Goal: Check status: Check status

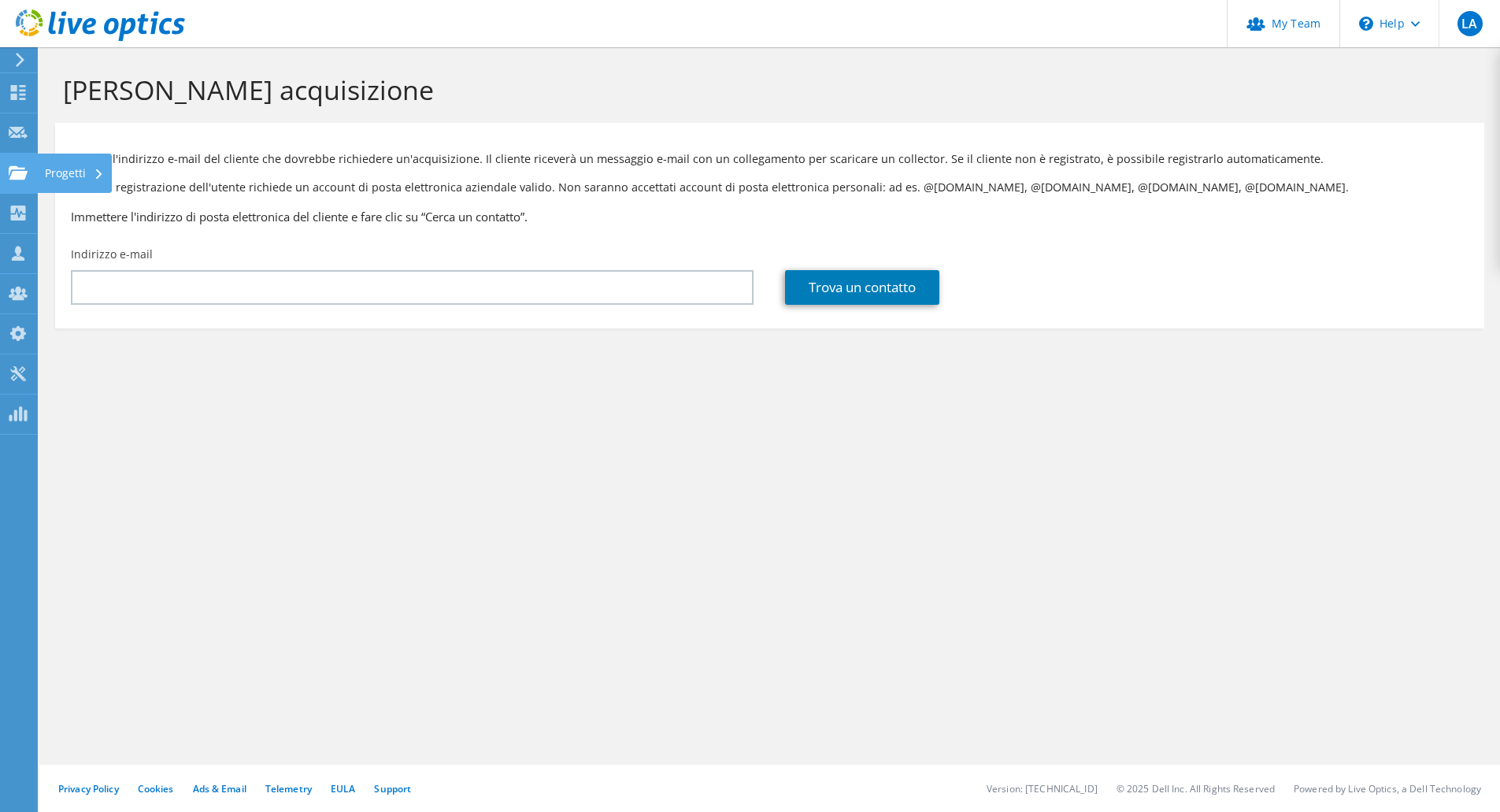
click at [19, 182] on div at bounding box center [18, 175] width 19 height 18
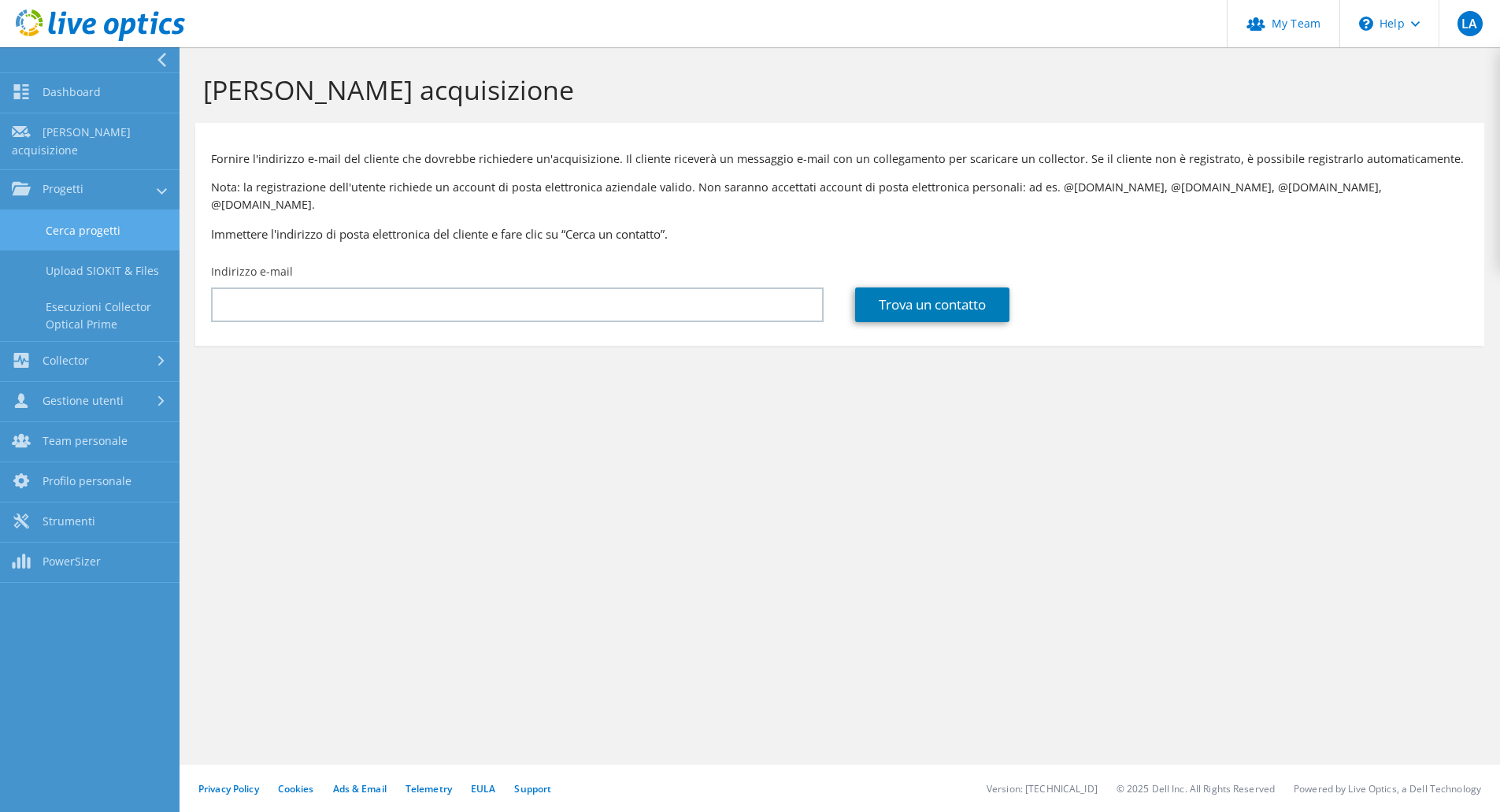
click at [130, 224] on link "Cerca progetti" at bounding box center [89, 231] width 180 height 40
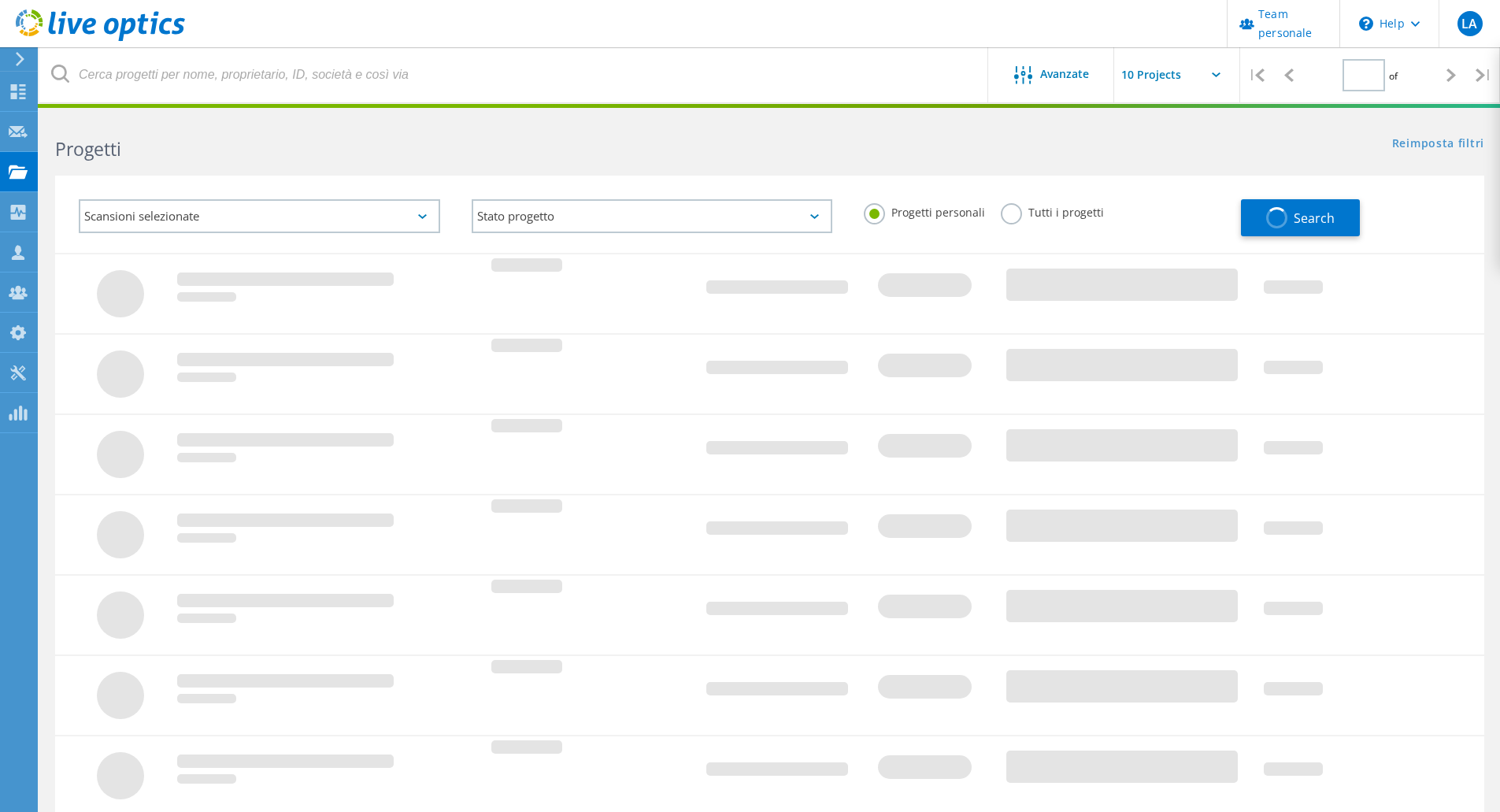
type input "1"
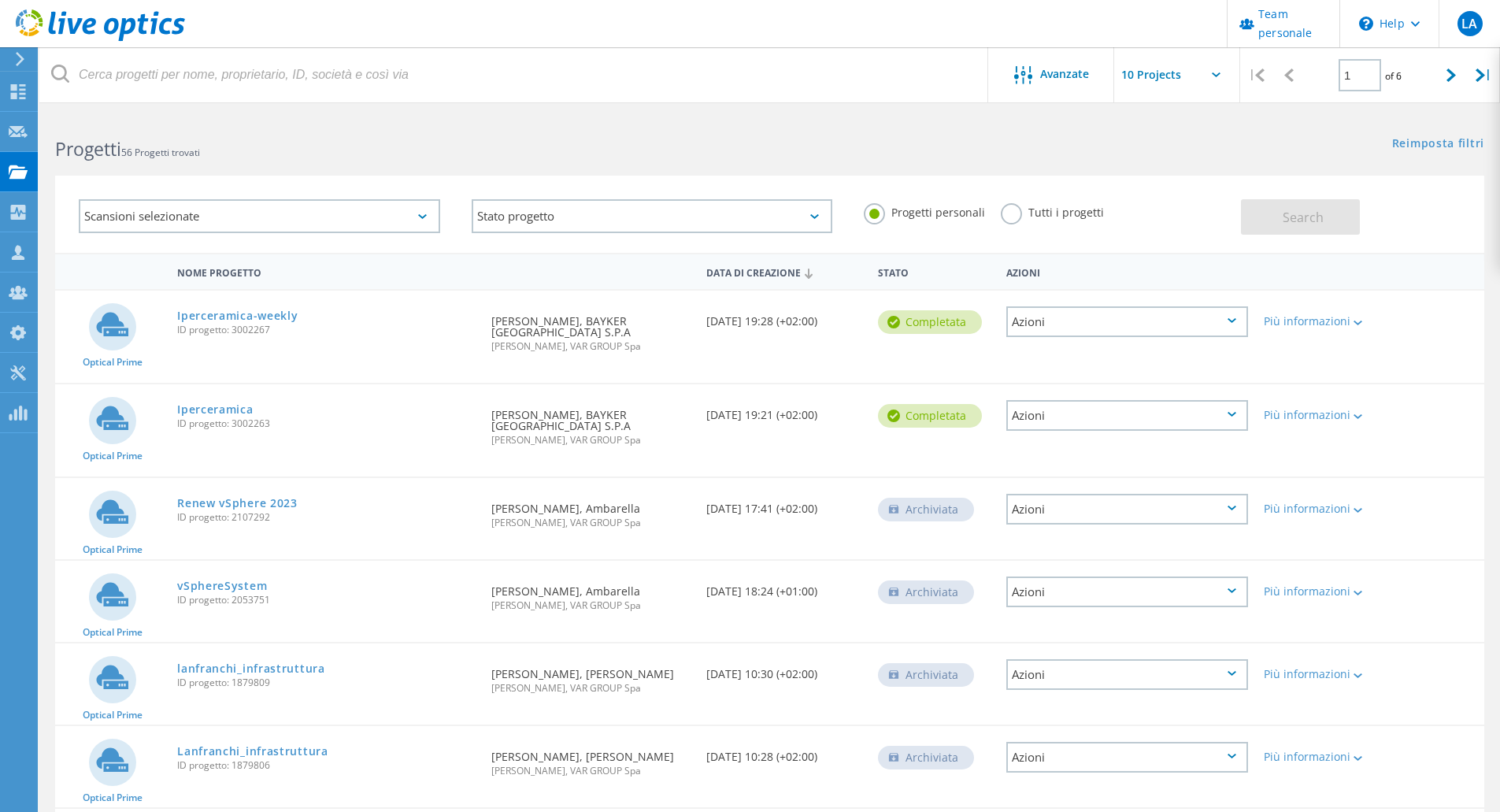
click at [1169, 400] on div "Azioni" at bounding box center [1127, 415] width 242 height 31
click at [1169, 397] on div "Dettagli progetto" at bounding box center [1127, 403] width 239 height 25
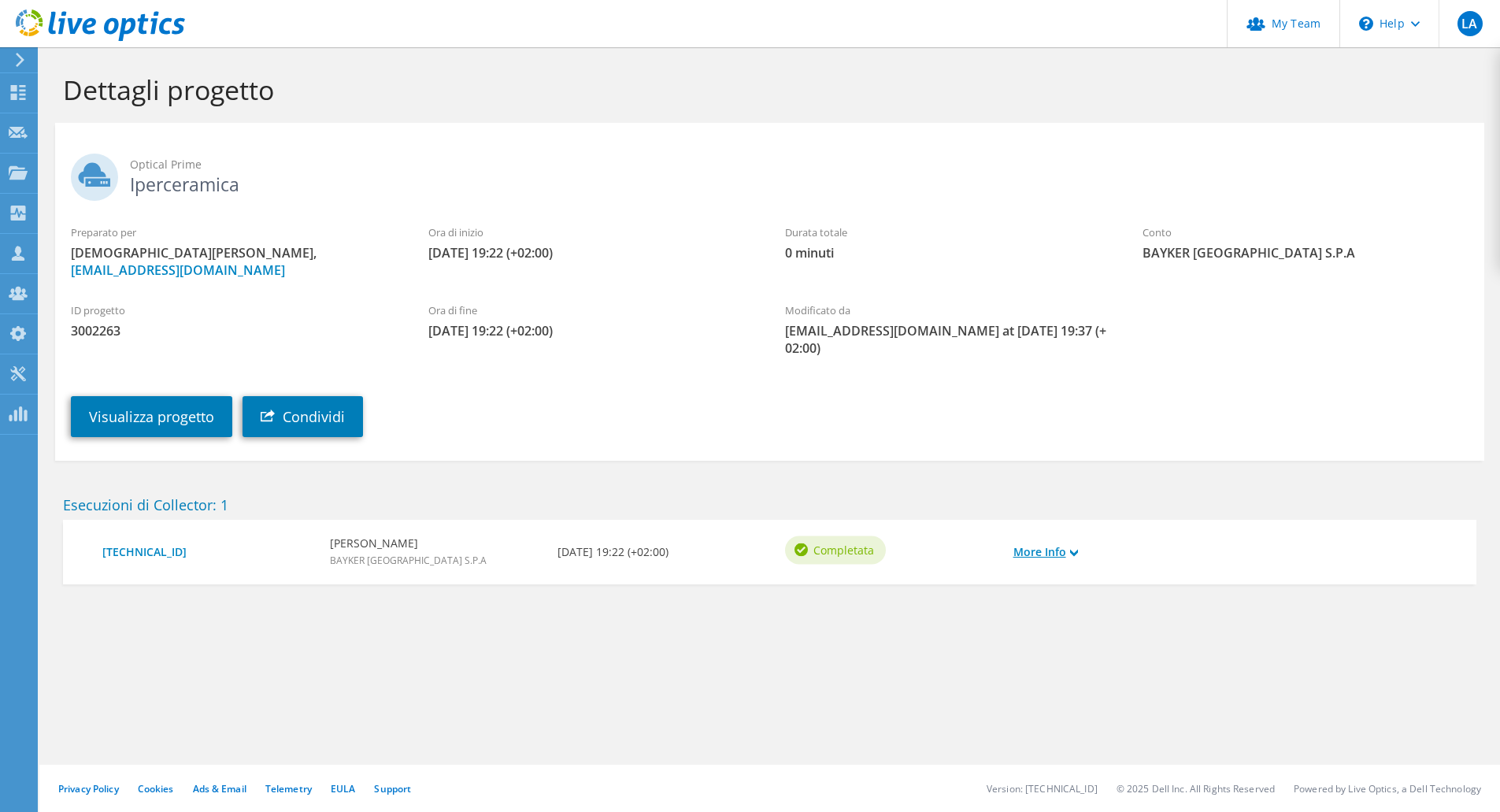
click at [1072, 559] on link "More Info" at bounding box center [1046, 552] width 65 height 18
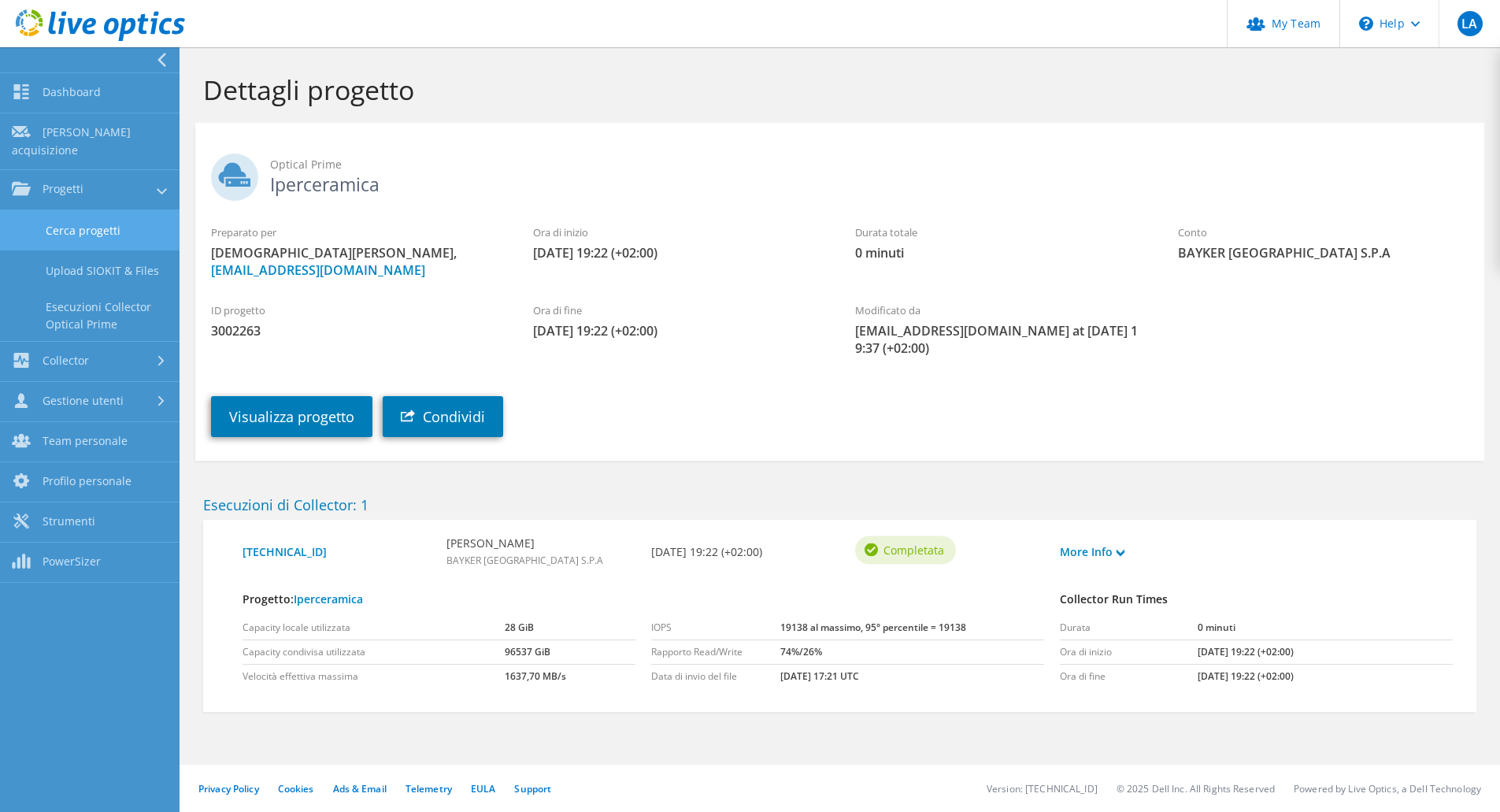
click at [97, 227] on link "Cerca progetti" at bounding box center [89, 231] width 180 height 40
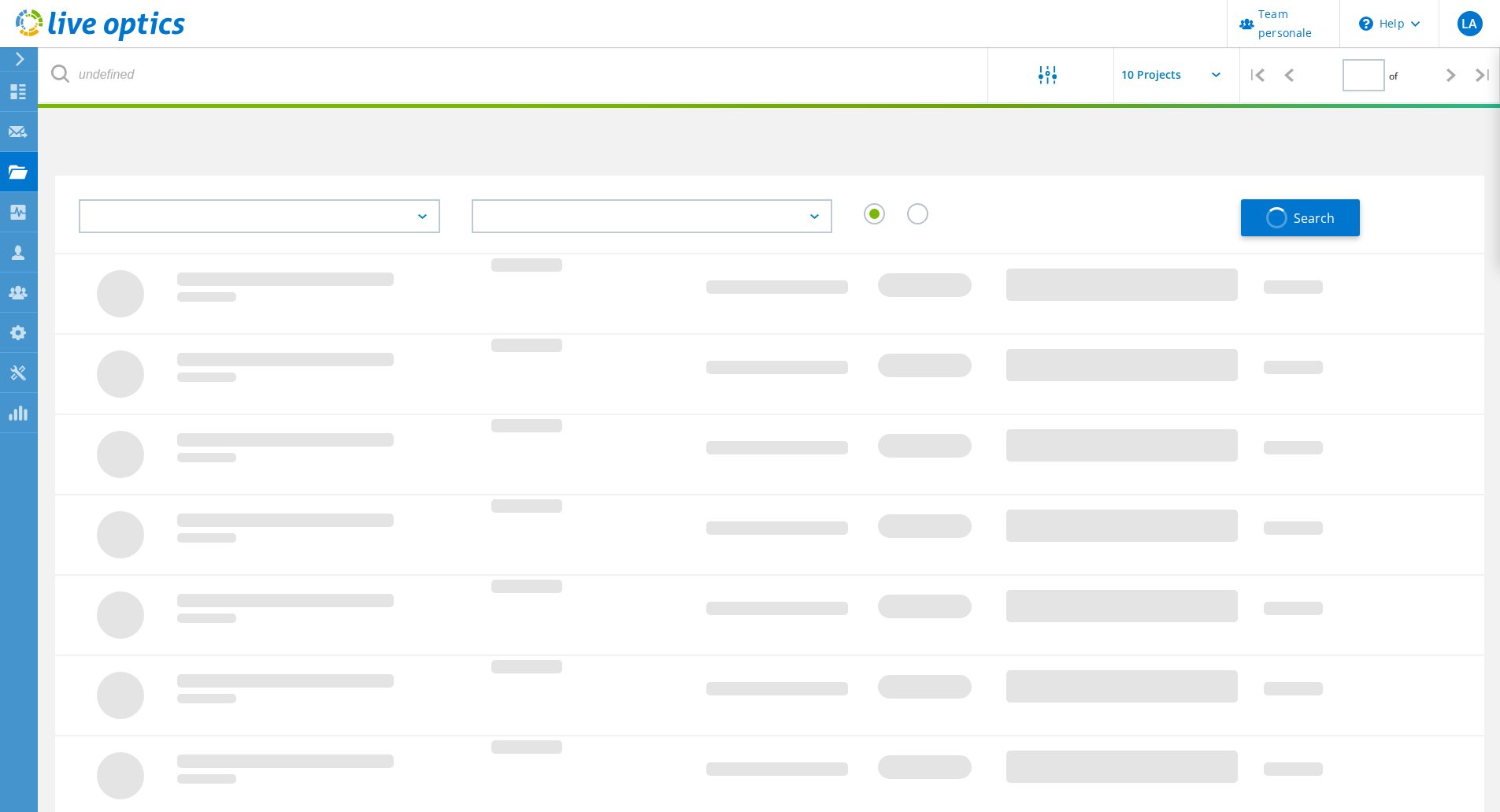
type input "1"
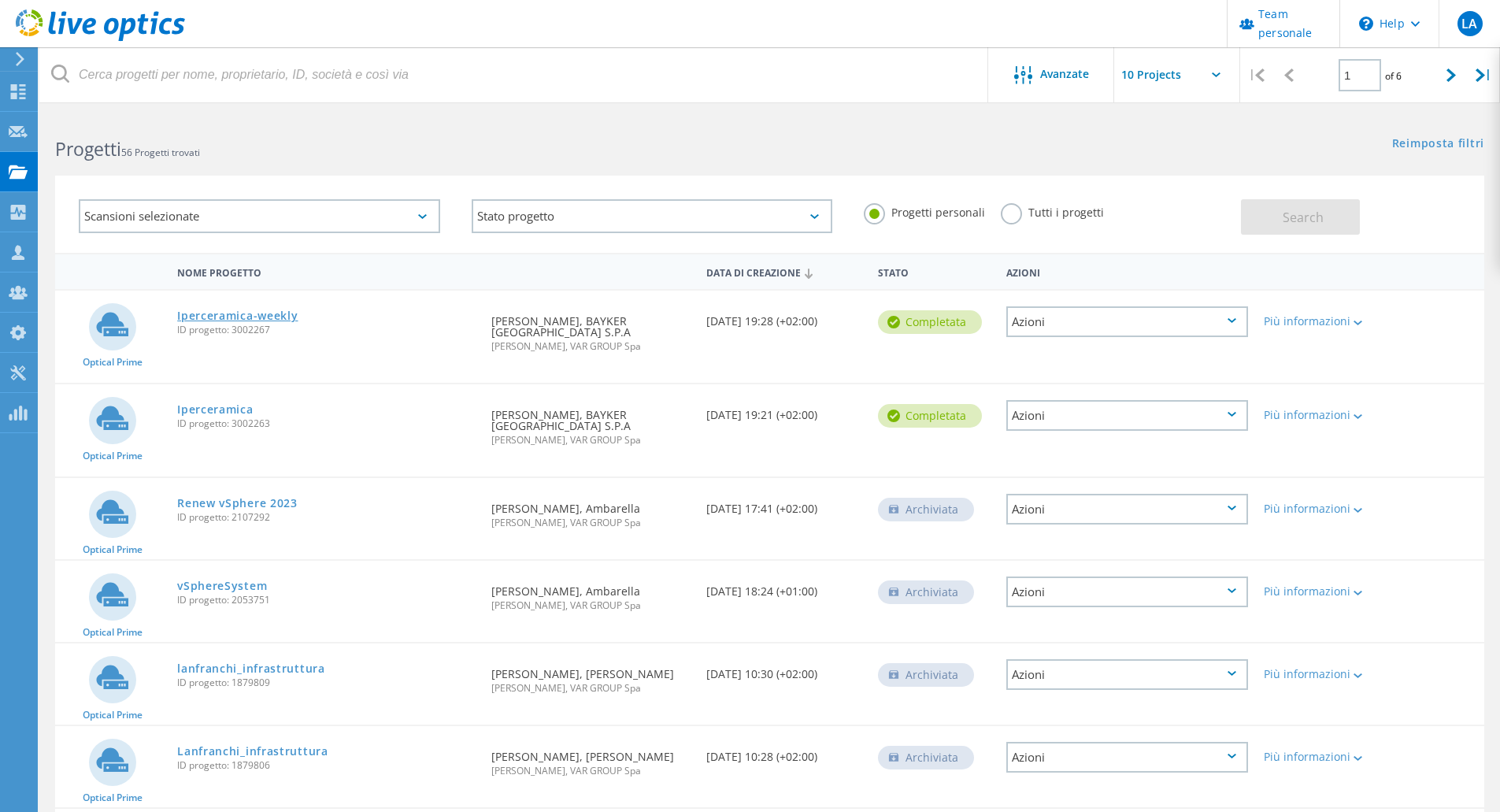
click at [245, 319] on link "Iperceramica-weekly" at bounding box center [237, 316] width 120 height 11
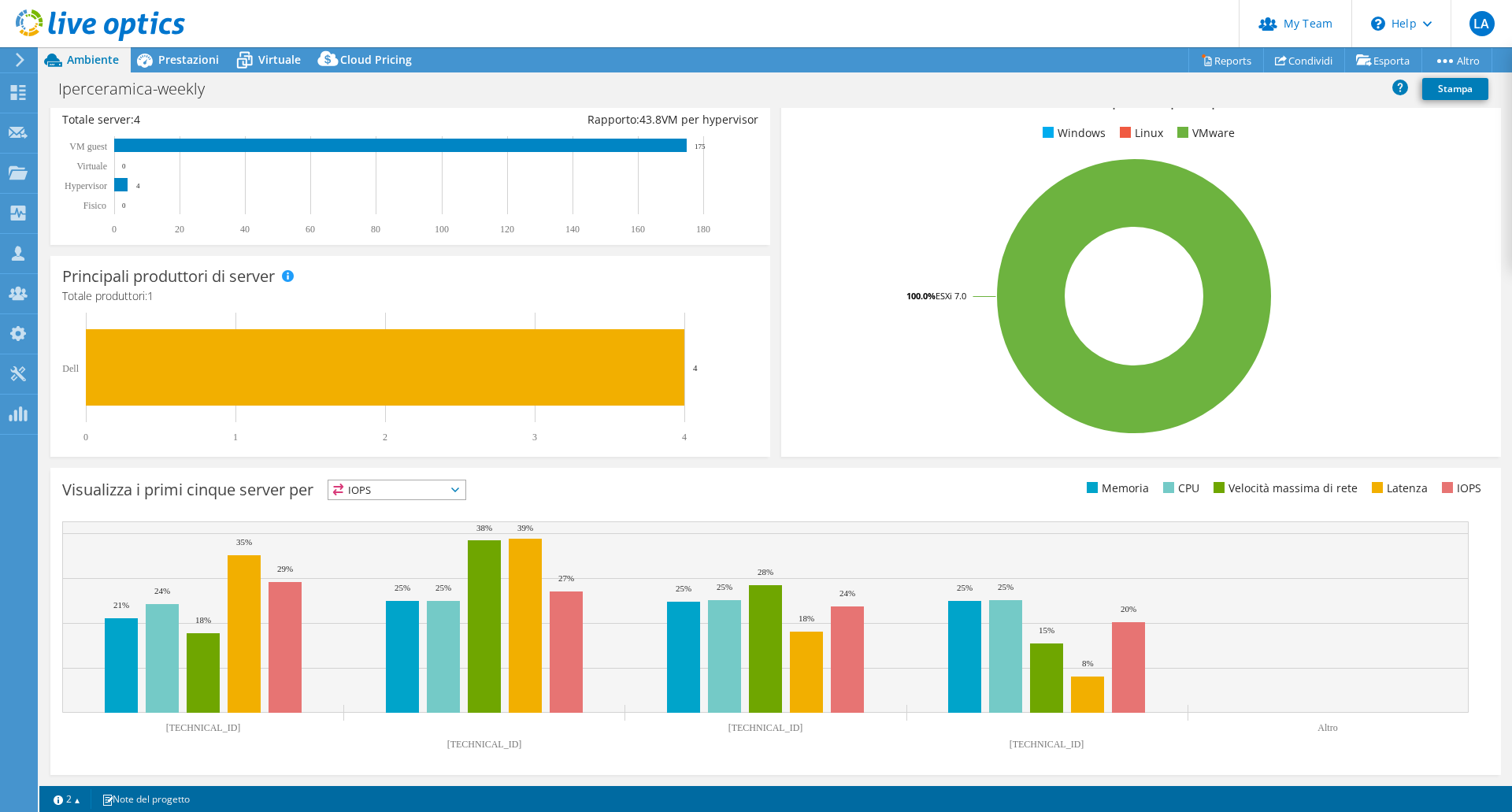
select select "USD"
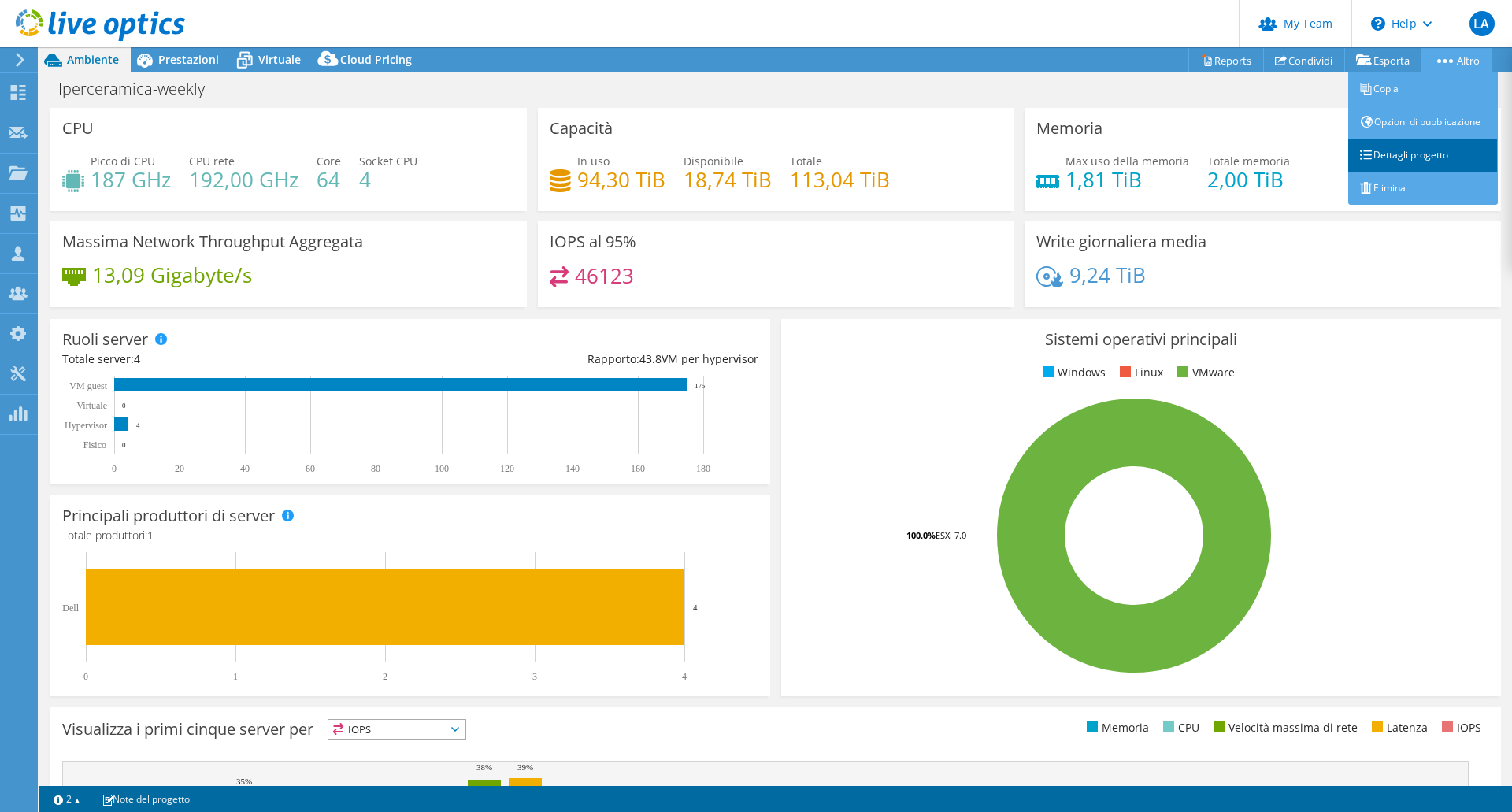
click at [1420, 166] on link "Dettagli progetto" at bounding box center [1423, 155] width 150 height 33
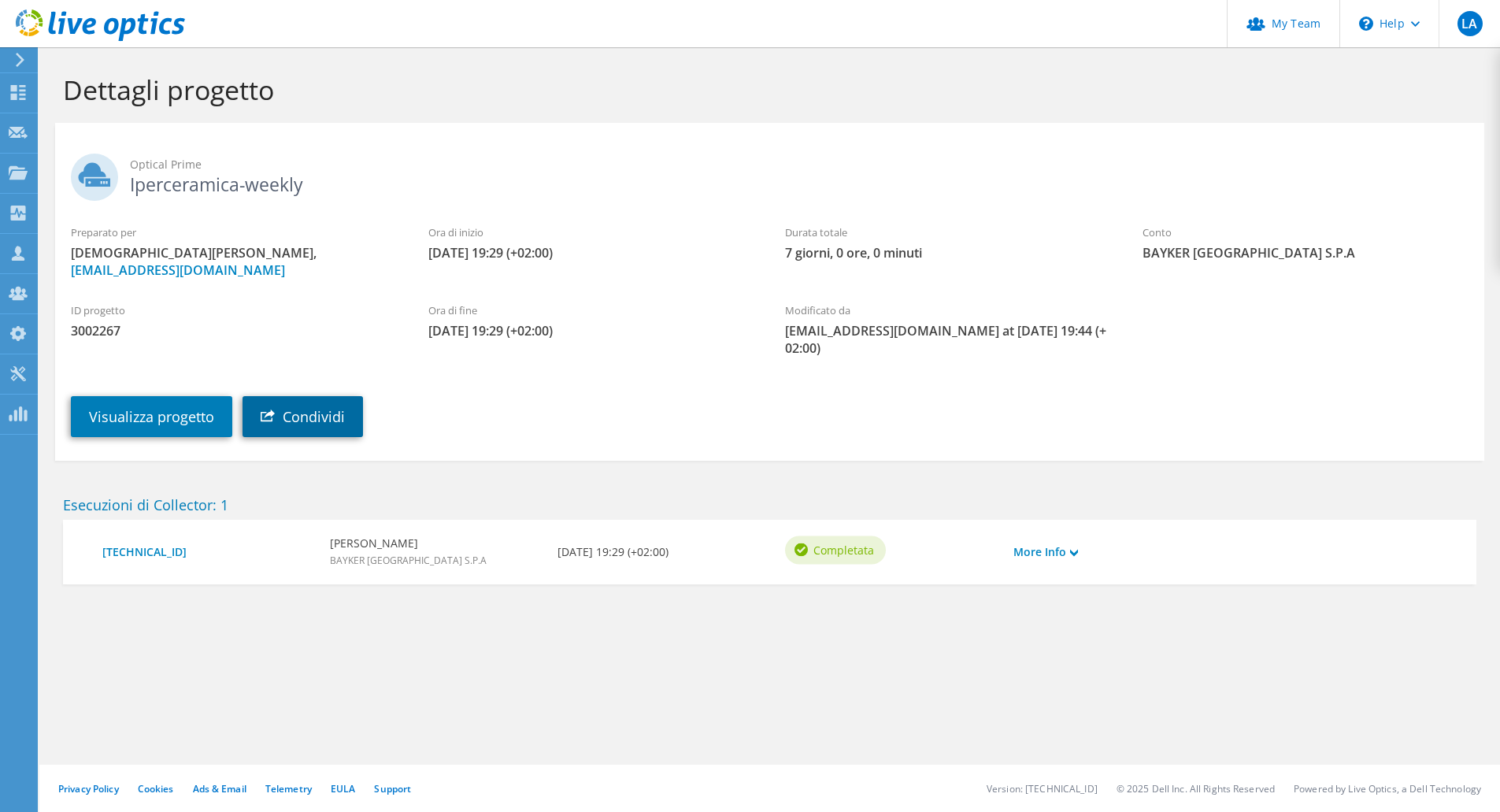
click at [288, 424] on link "Condividi" at bounding box center [303, 417] width 120 height 41
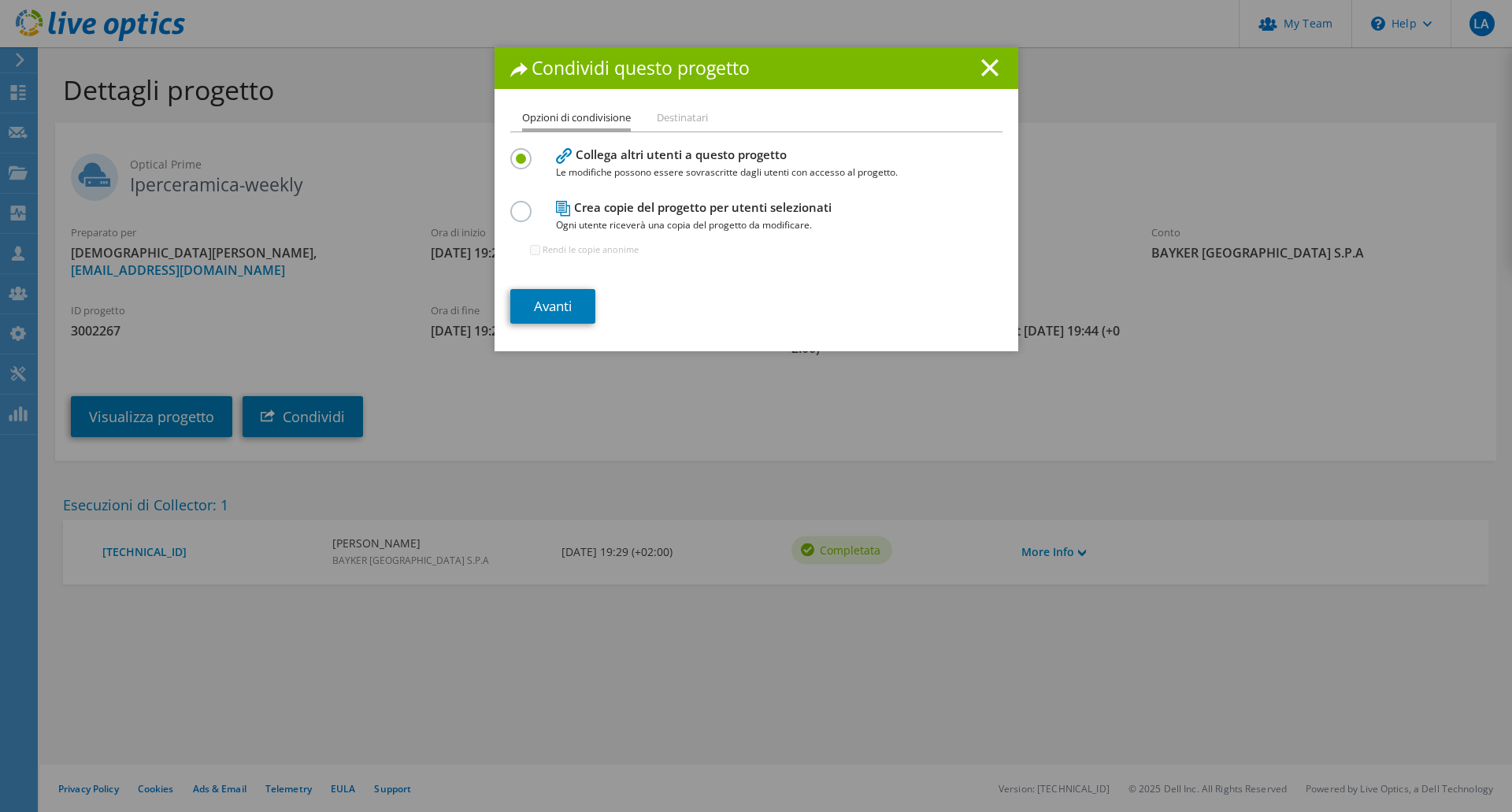
click at [670, 126] on li "Destinatari" at bounding box center [682, 118] width 51 height 19
click at [574, 289] on link "Avanti" at bounding box center [553, 307] width 85 height 35
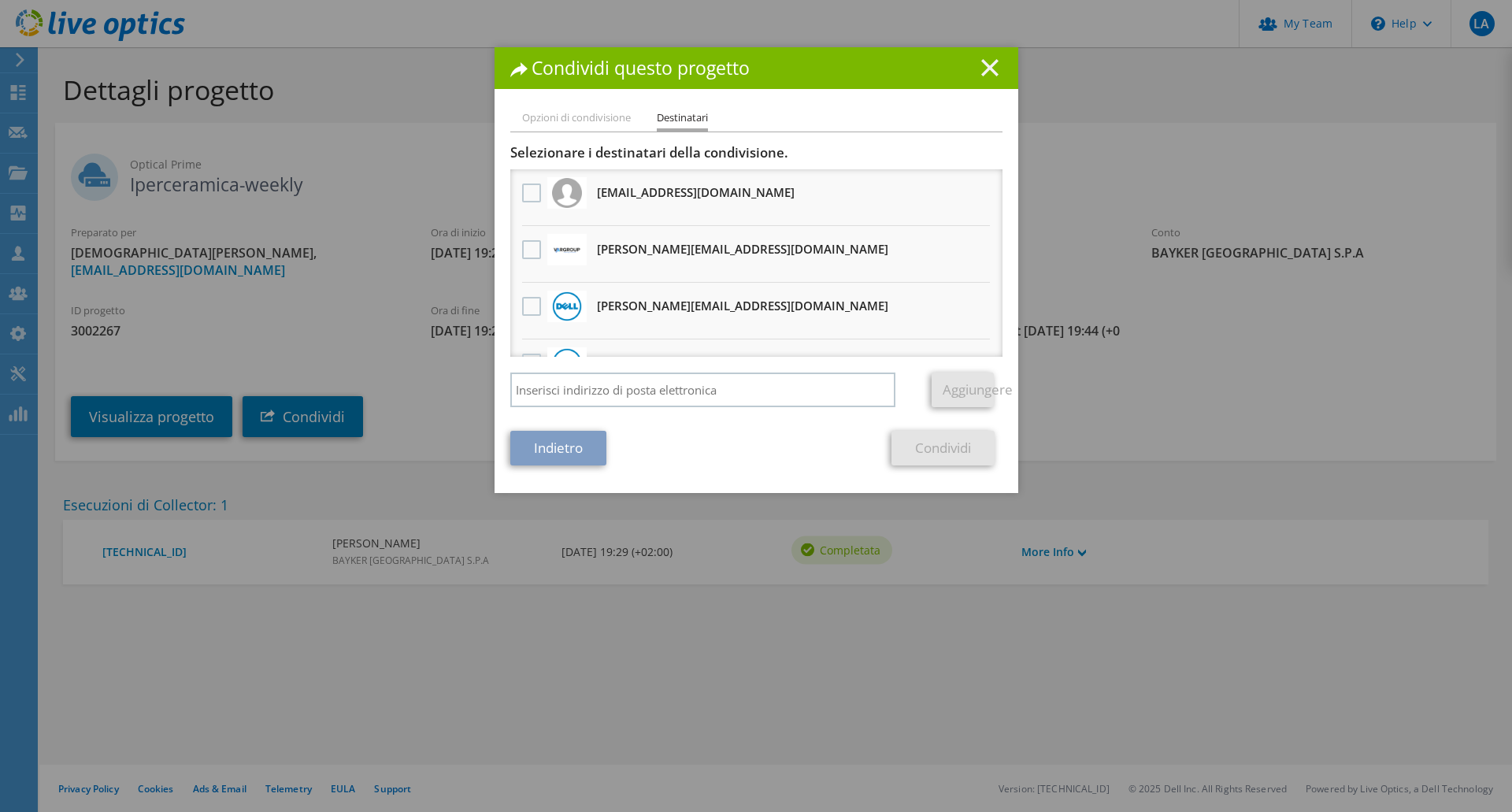
click at [981, 66] on icon at bounding box center [990, 68] width 18 height 18
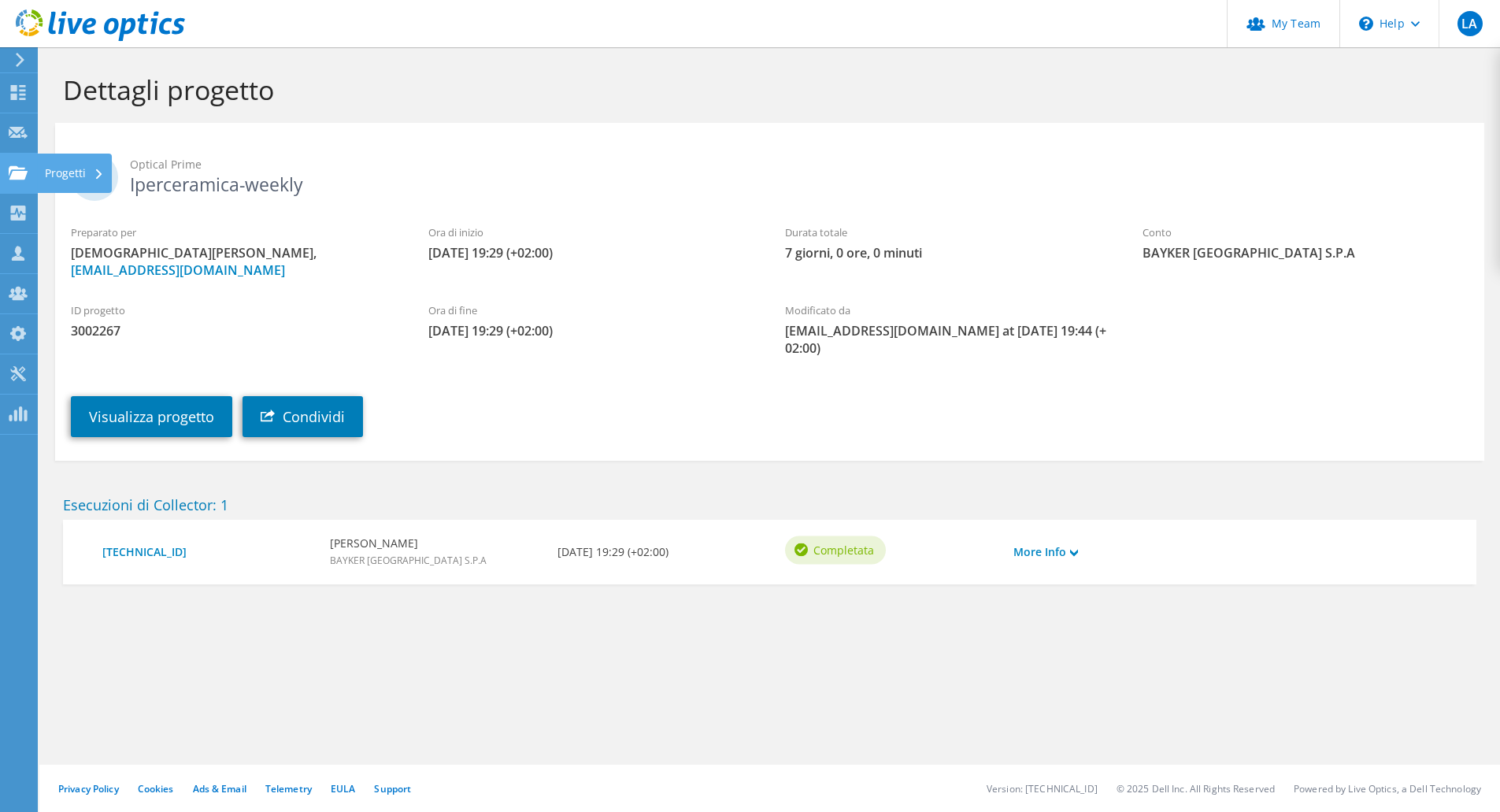
click at [22, 182] on div at bounding box center [18, 175] width 19 height 18
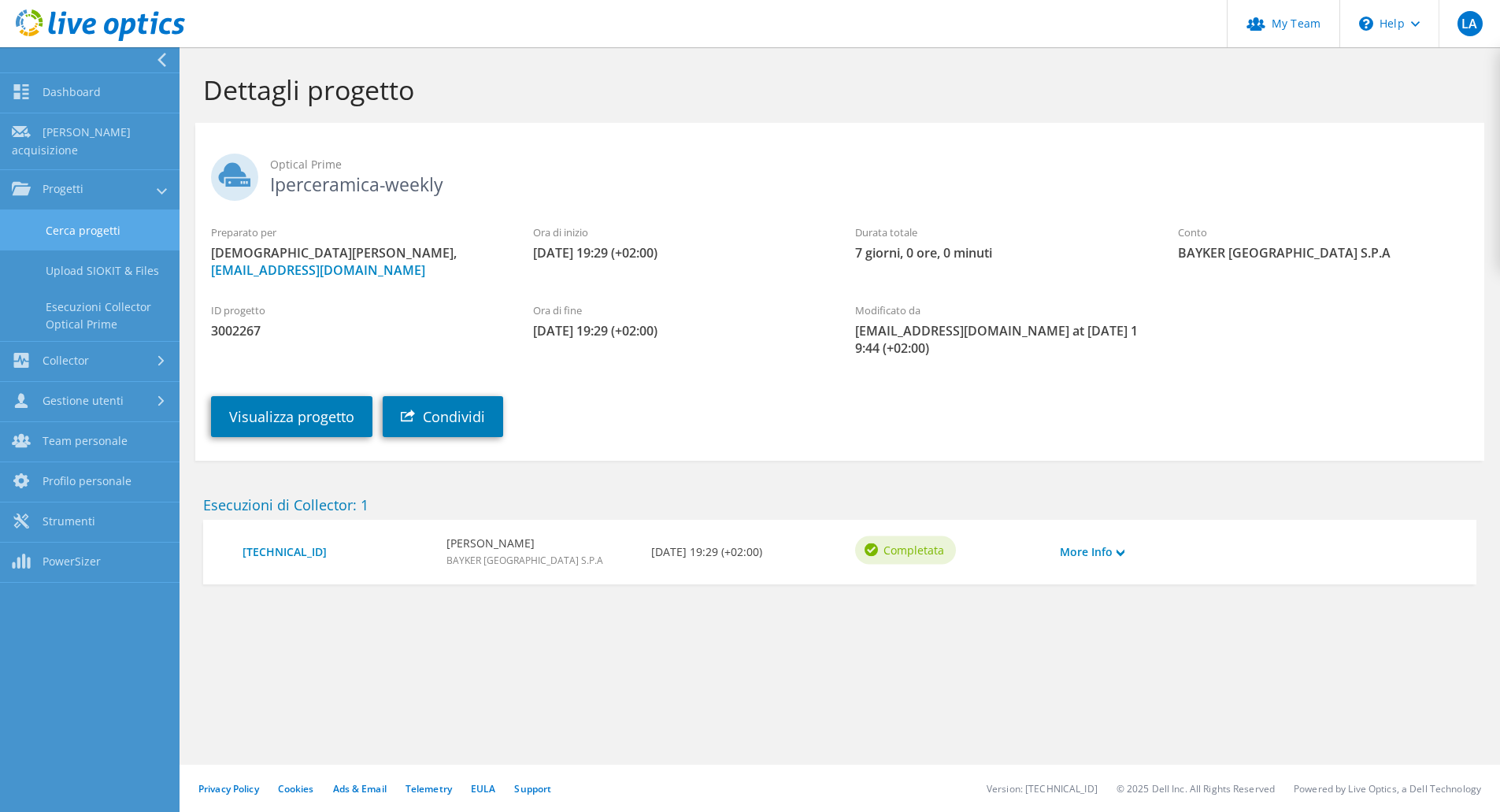
click at [89, 219] on link "Cerca progetti" at bounding box center [89, 231] width 180 height 40
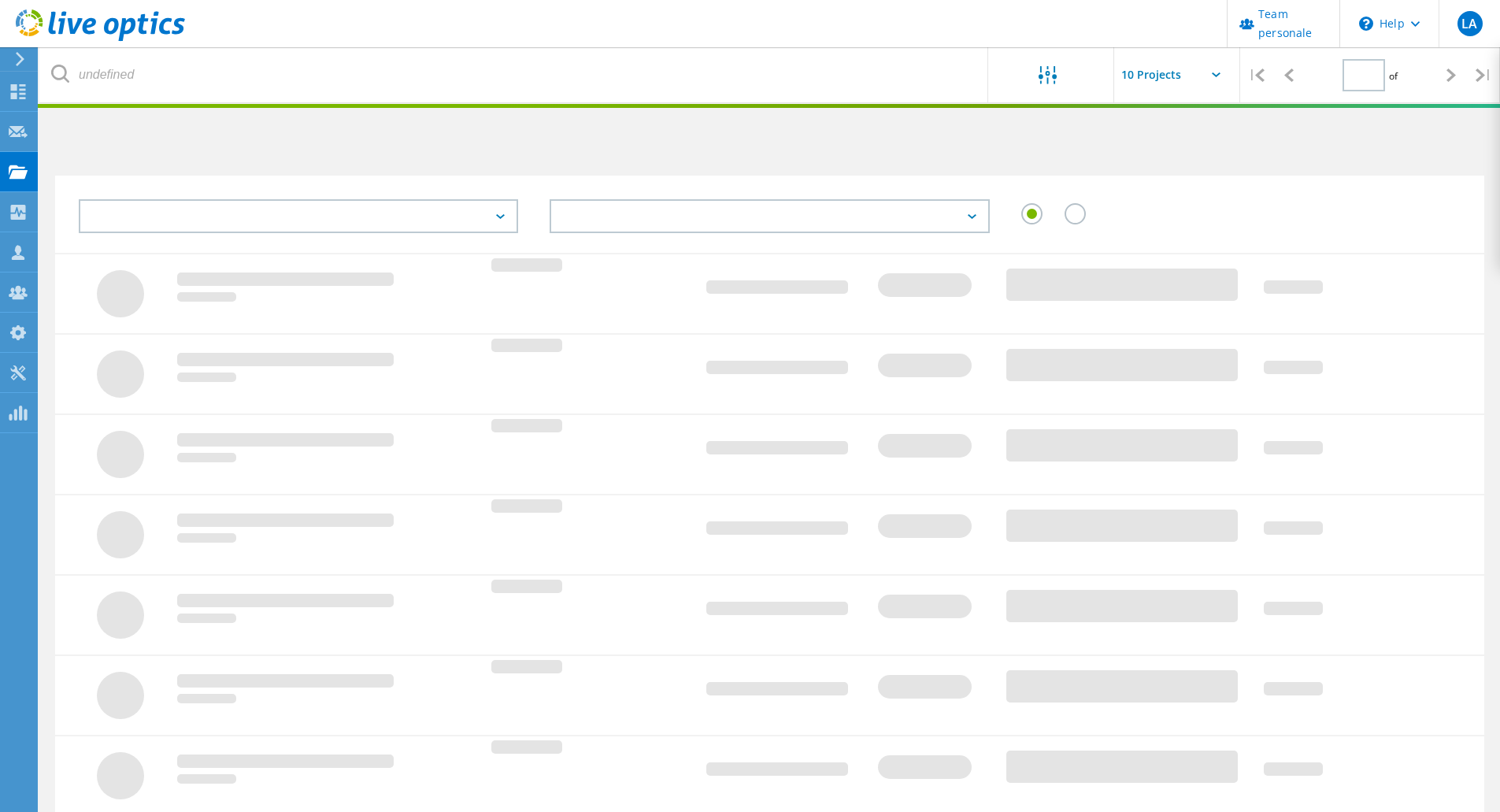
type input "1"
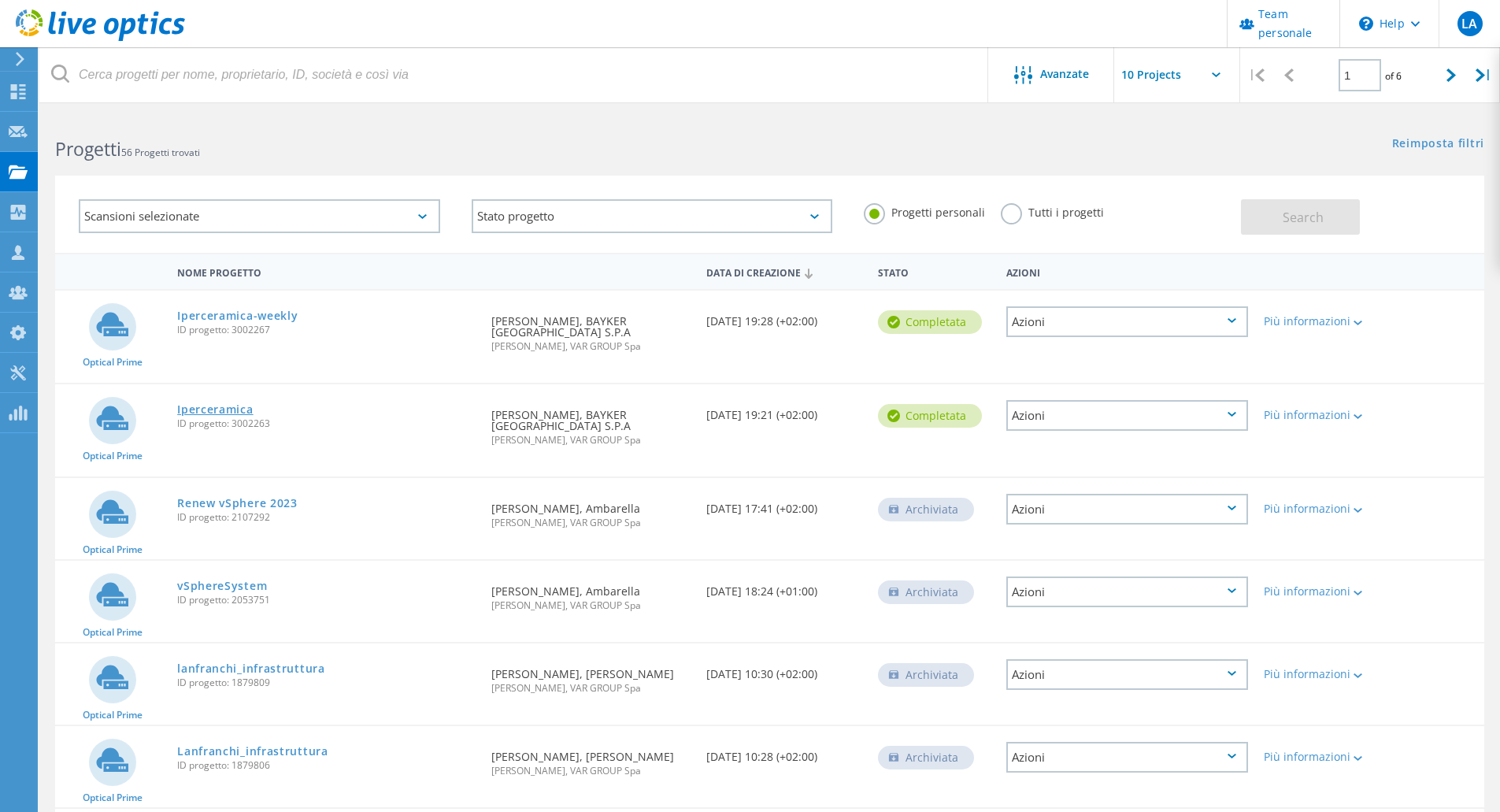
click at [235, 404] on link "Iperceramica" at bounding box center [215, 410] width 75 height 11
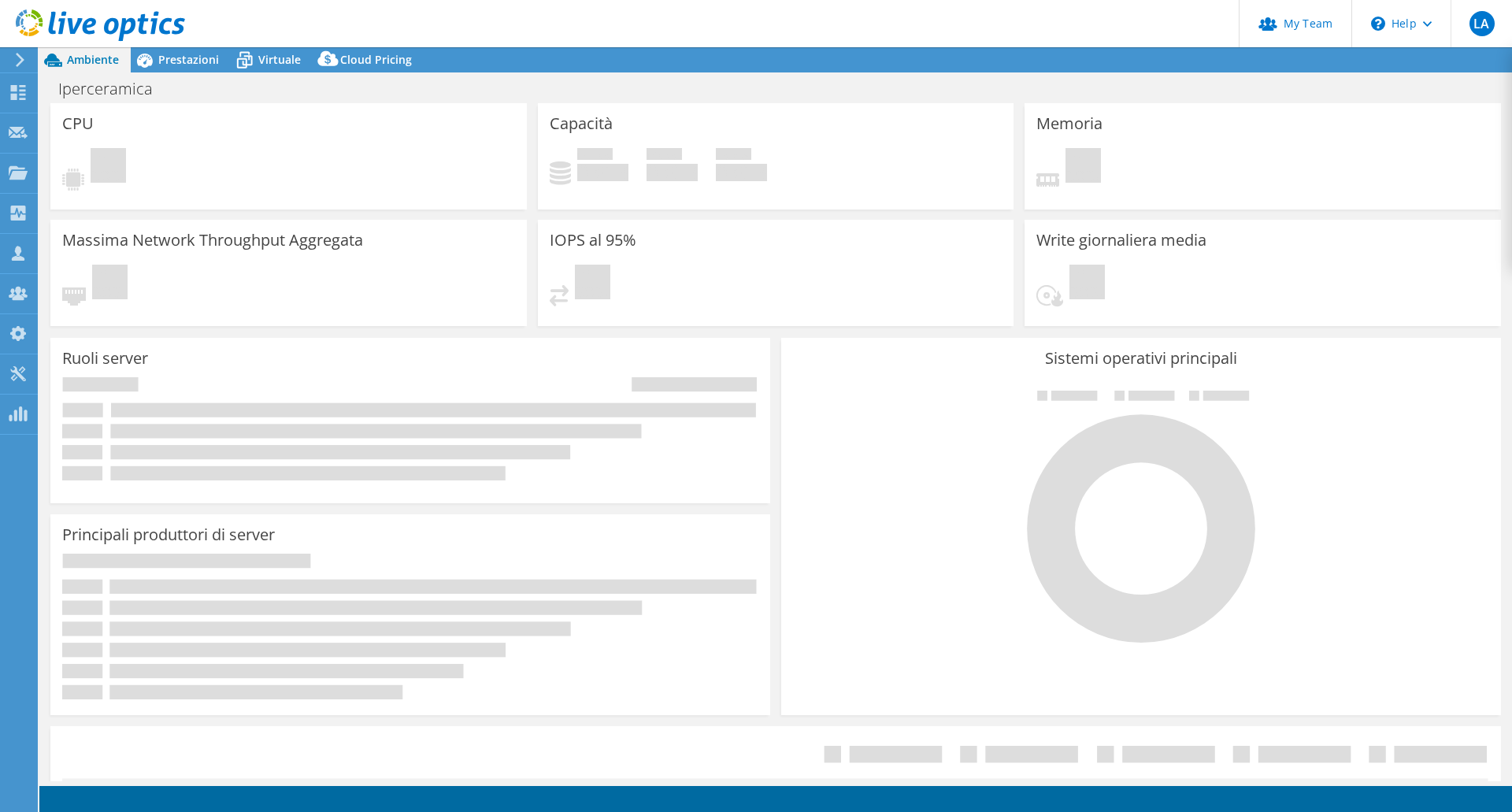
select select "USD"
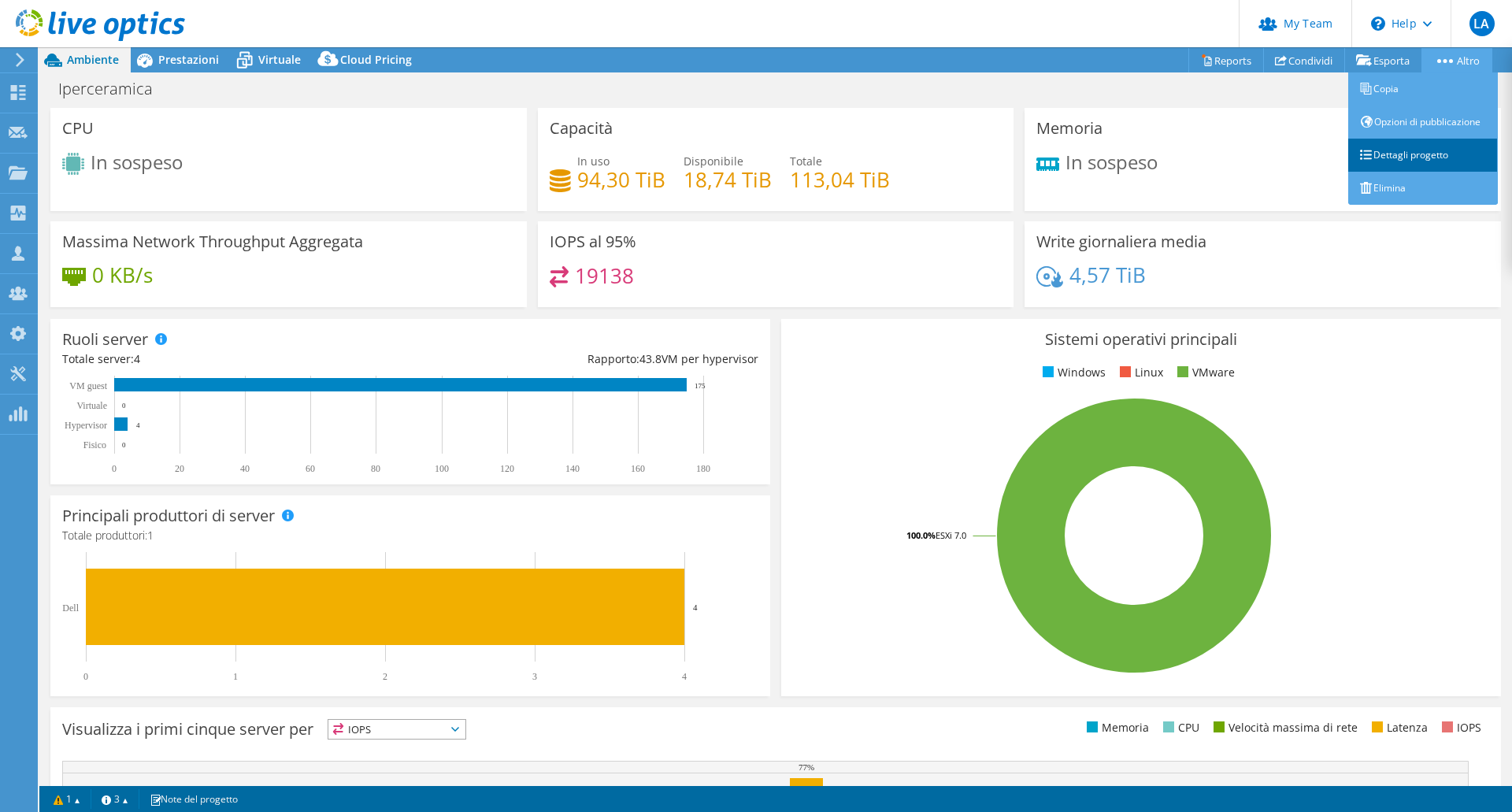
click at [1409, 155] on link "Dettagli progetto" at bounding box center [1423, 155] width 150 height 33
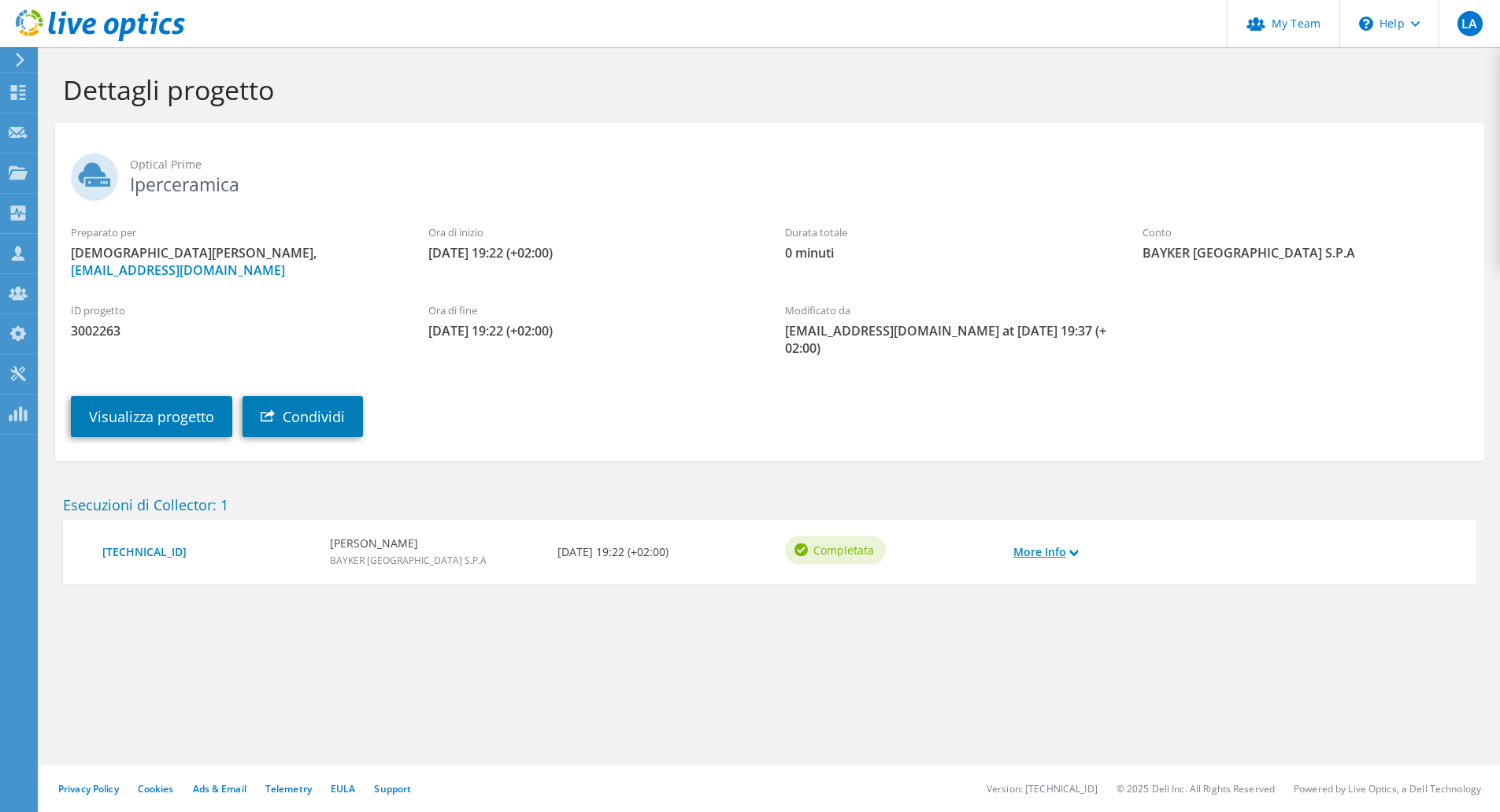
click at [1056, 544] on link "More Info" at bounding box center [1046, 552] width 65 height 18
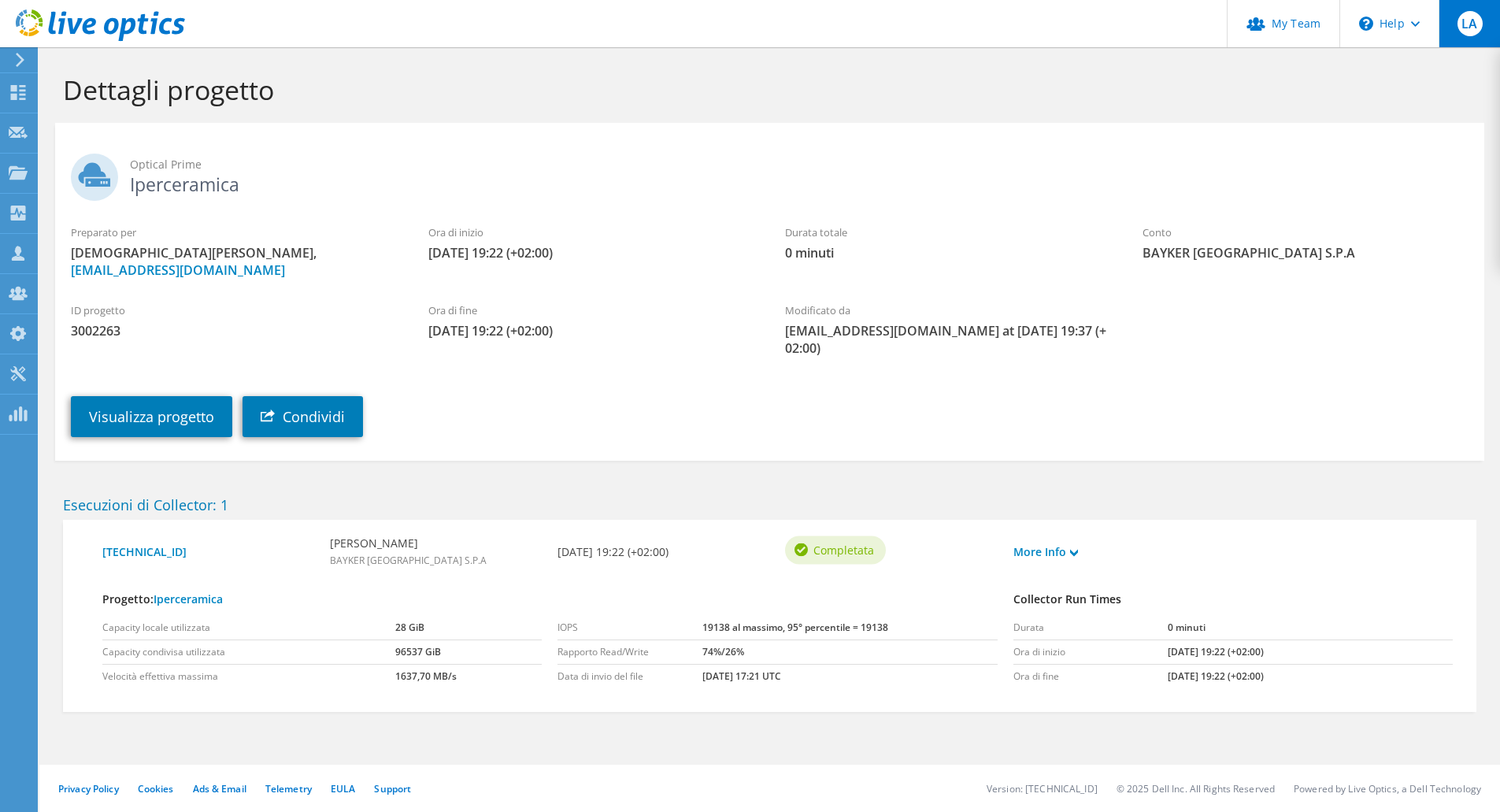
click at [1478, 30] on span "LA" at bounding box center [1470, 24] width 25 height 25
